Goal: Information Seeking & Learning: Learn about a topic

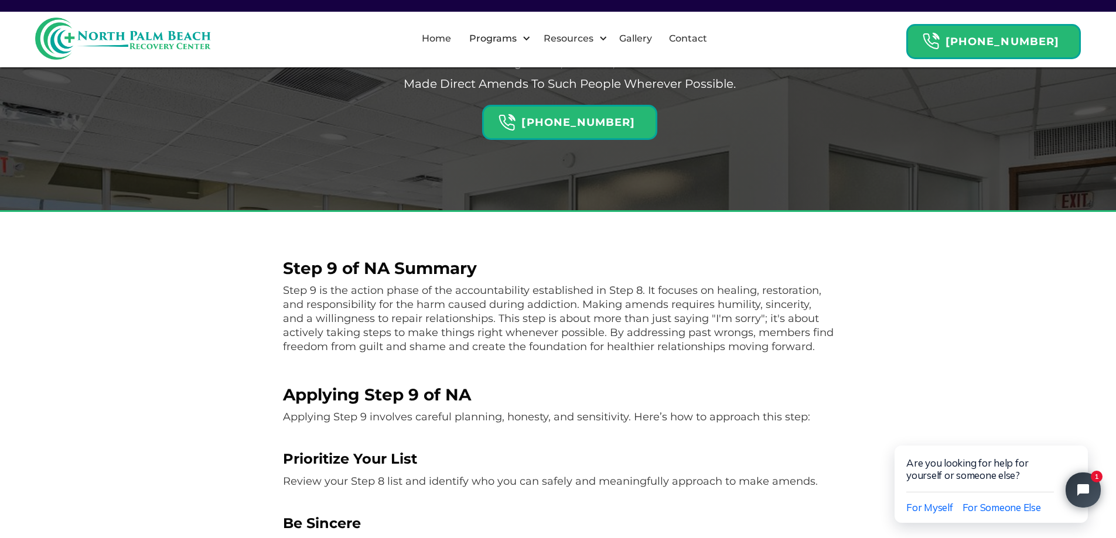
click at [815, 346] on p "Step 9 is the action phase of the accountability established in Step 8. It focu…" at bounding box center [558, 319] width 551 height 70
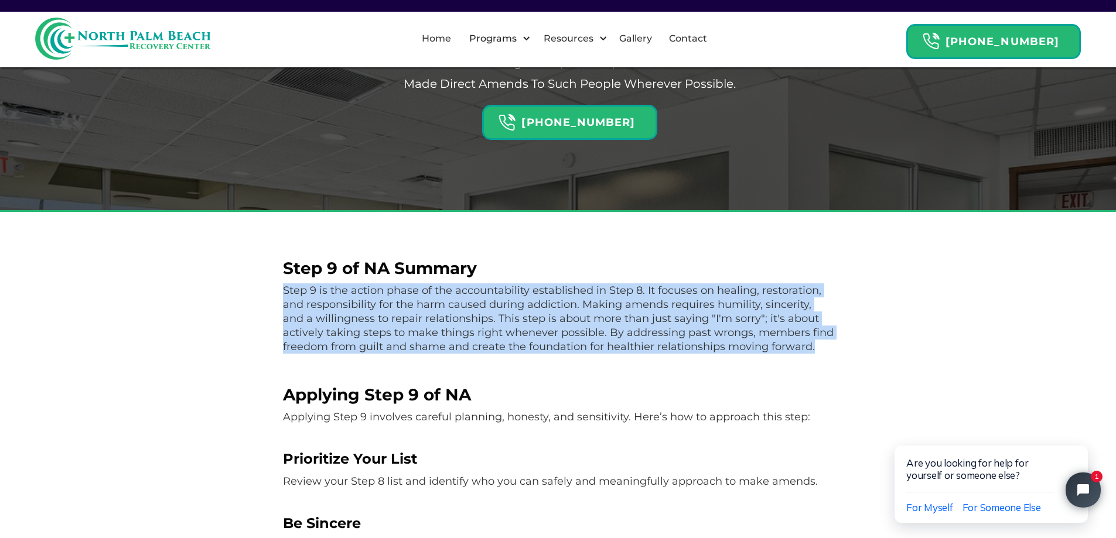
drag, startPoint x: 815, startPoint y: 346, endPoint x: 269, endPoint y: 284, distance: 549.5
copy p "Step 9 is the action phase of the accountability established in Step 8. It focu…"
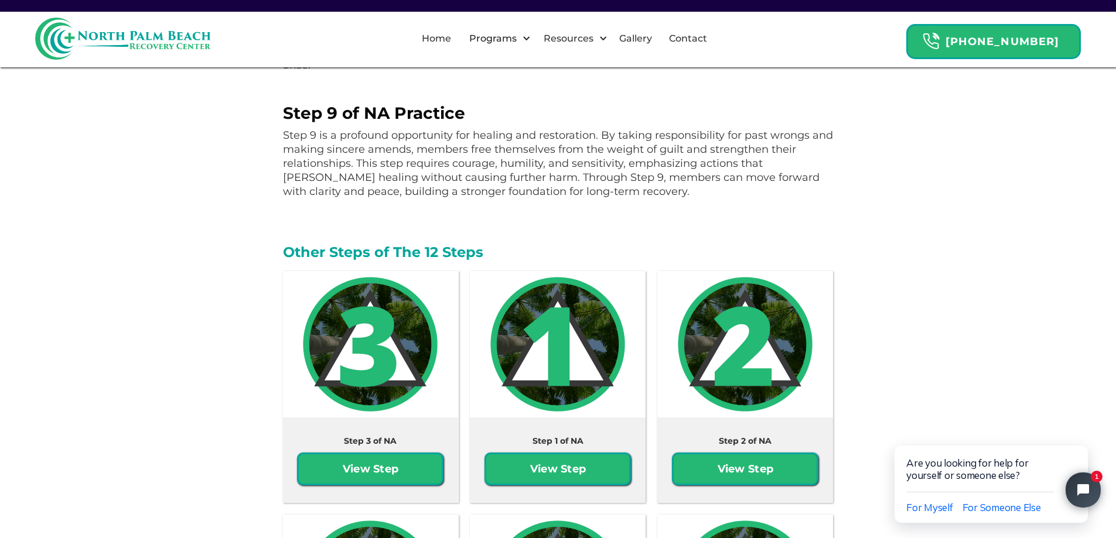
scroll to position [1874, 0]
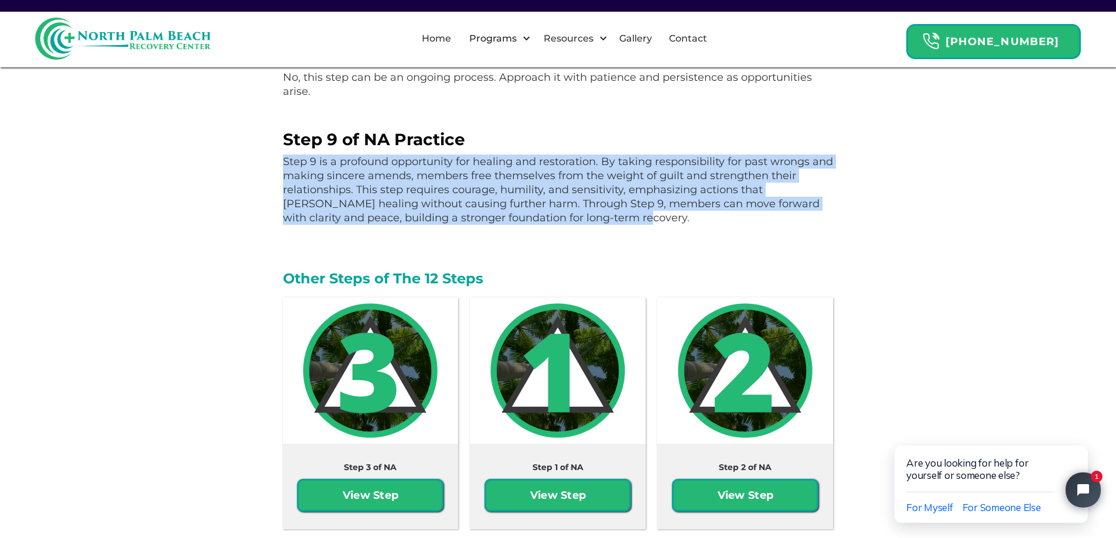
drag, startPoint x: 616, startPoint y: 214, endPoint x: 276, endPoint y: 157, distance: 345.0
click at [276, 157] on body "Want live and virtual 12 Step Meetings near you? Contact Us Step 9 of NA Forgiv…" at bounding box center [558, 166] width 1116 height 4080
copy p "Step 9 is a profound opportunity for healing and restoration. By taking respons…"
click at [221, 230] on body "Want live and virtual 12 Step Meetings near you? Contact Us Step 9 of NA Forgiv…" at bounding box center [558, 166] width 1116 height 4080
